Goal: Transaction & Acquisition: Book appointment/travel/reservation

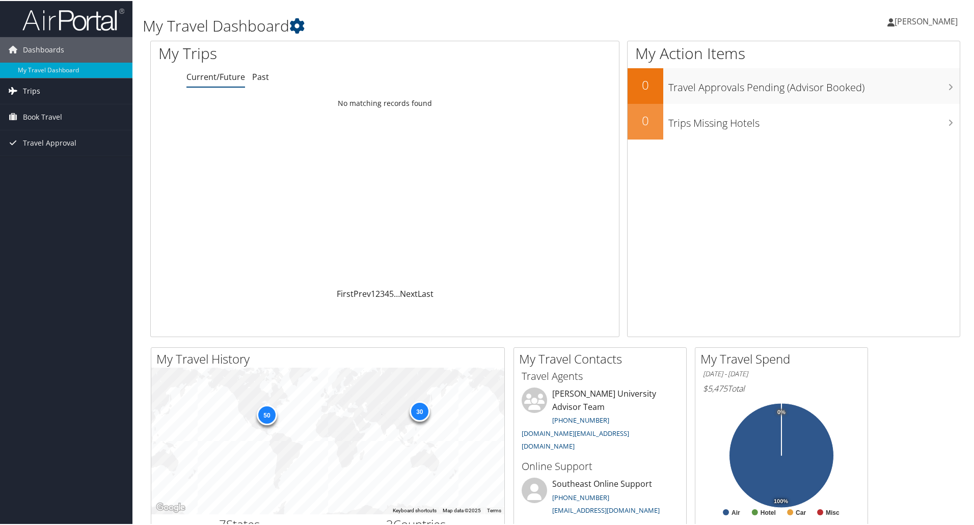
click at [38, 89] on span "Trips" at bounding box center [31, 89] width 17 height 25
click at [26, 160] on span "Book Travel" at bounding box center [42, 161] width 39 height 25
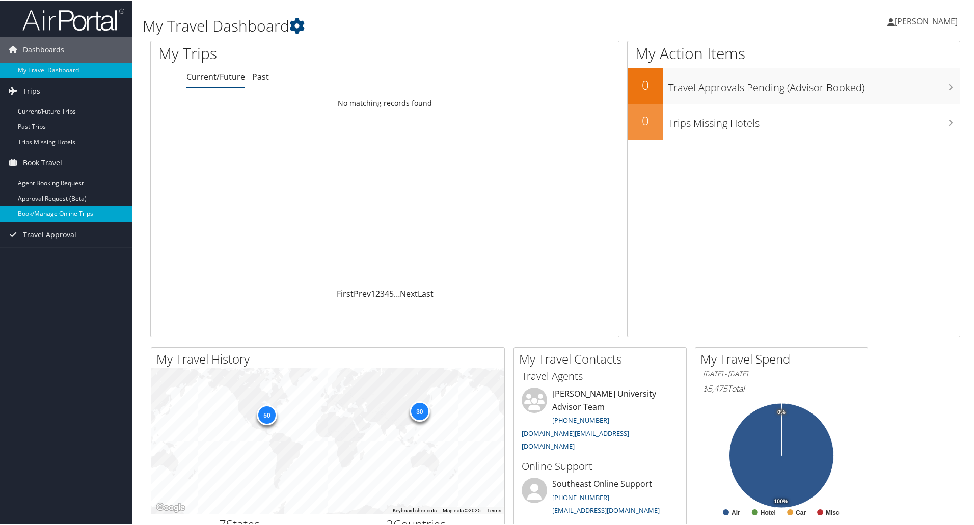
click at [40, 213] on link "Book/Manage Online Trips" at bounding box center [66, 212] width 132 height 15
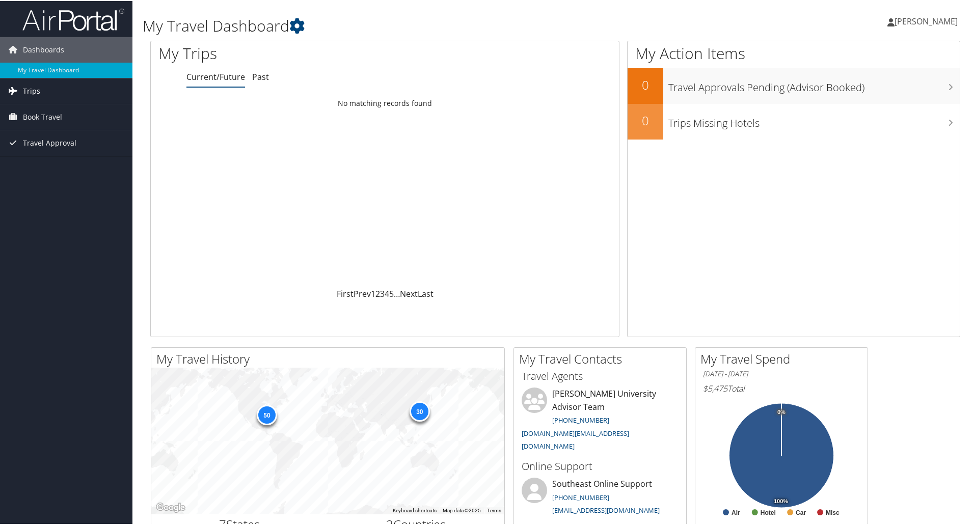
click at [32, 89] on span "Trips" at bounding box center [31, 89] width 17 height 25
click at [23, 160] on span "Book Travel" at bounding box center [42, 161] width 39 height 25
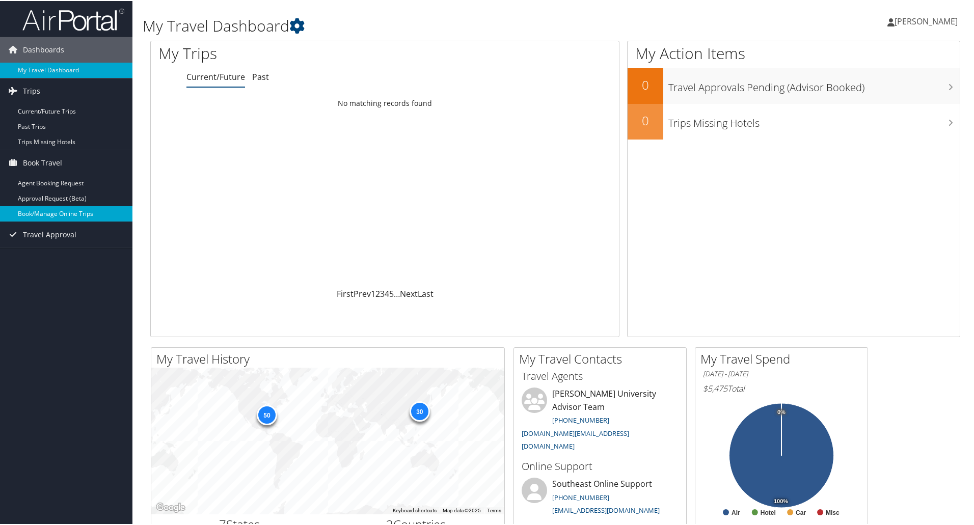
click at [29, 212] on link "Book/Manage Online Trips" at bounding box center [66, 212] width 132 height 15
